Goal: Information Seeking & Learning: Learn about a topic

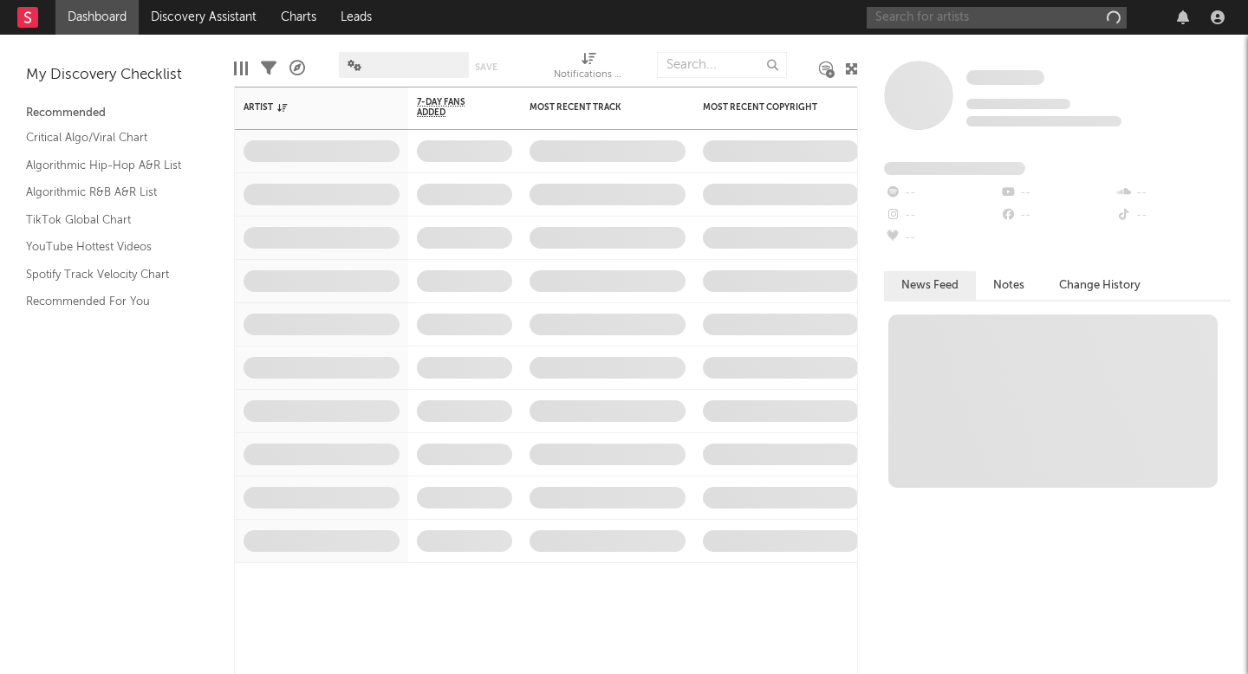
click at [935, 21] on input "text" at bounding box center [997, 18] width 260 height 22
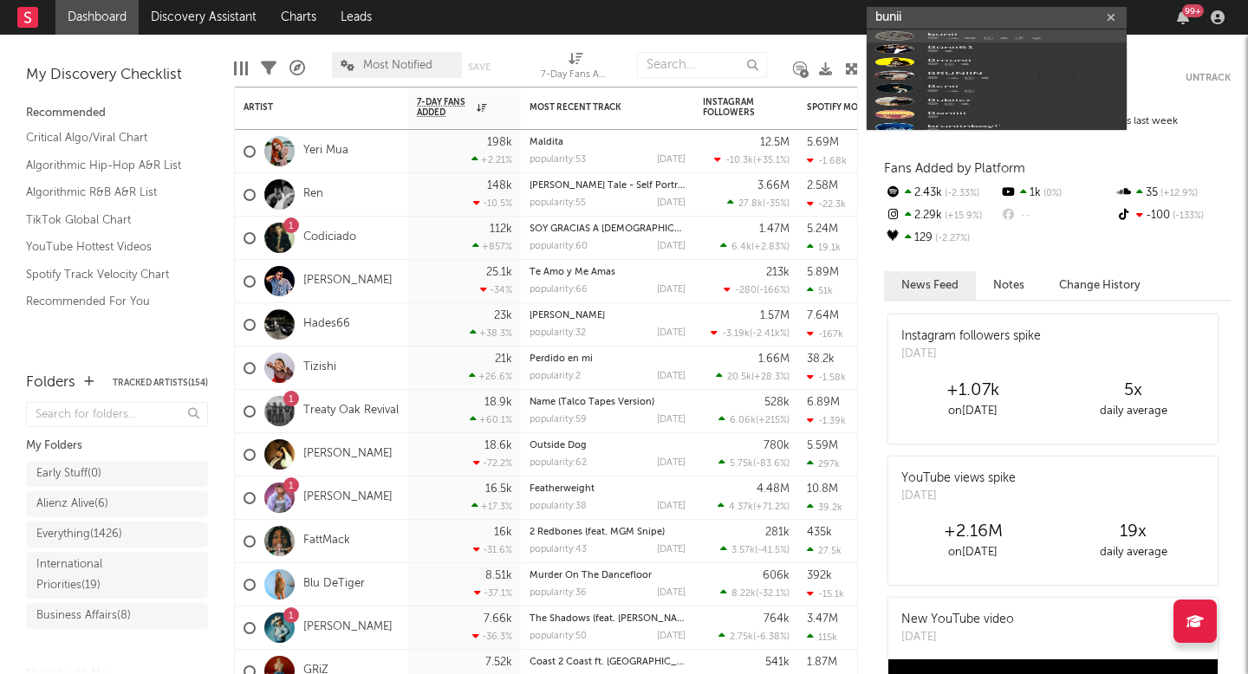
type input "bunii"
click at [1000, 71] on icon at bounding box center [1004, 67] width 8 height 10
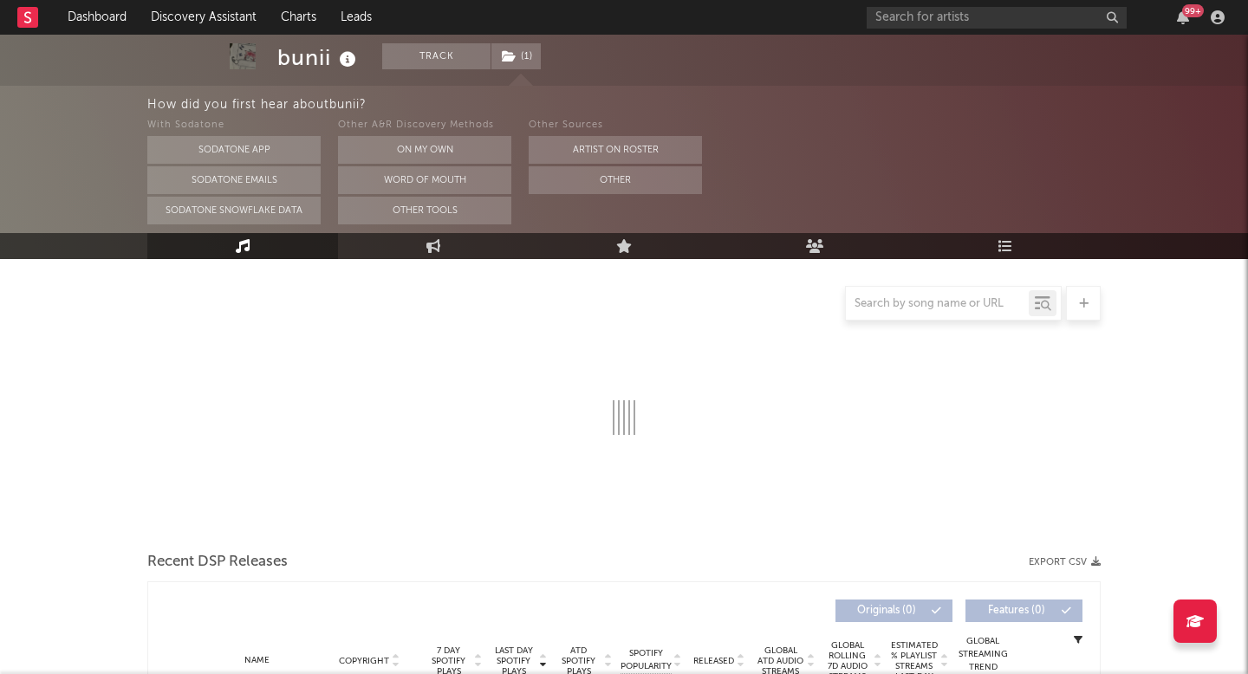
scroll to position [194, 0]
select select "6m"
